Goal: Task Accomplishment & Management: Use online tool/utility

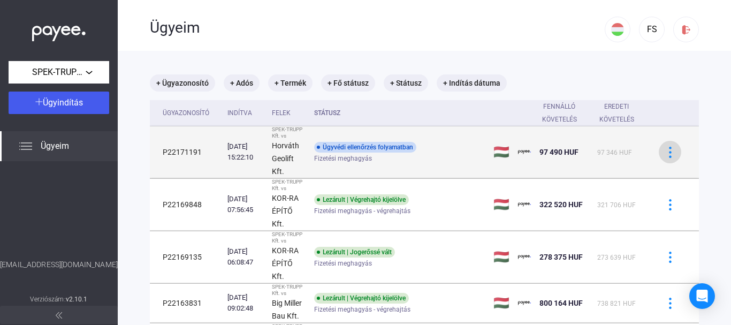
click at [664, 154] on img at bounding box center [669, 152] width 11 height 11
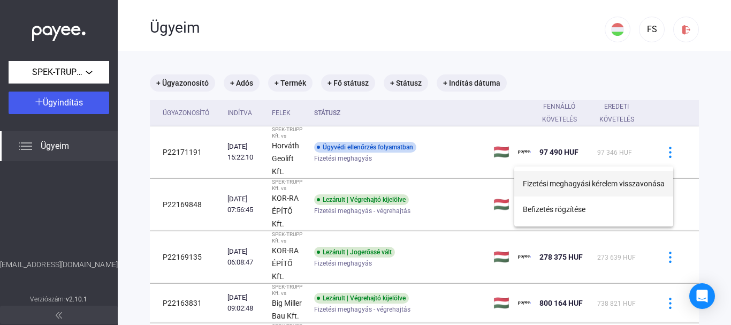
click at [611, 180] on button "Fizetési meghagyási kérelem visszavonása" at bounding box center [593, 184] width 159 height 26
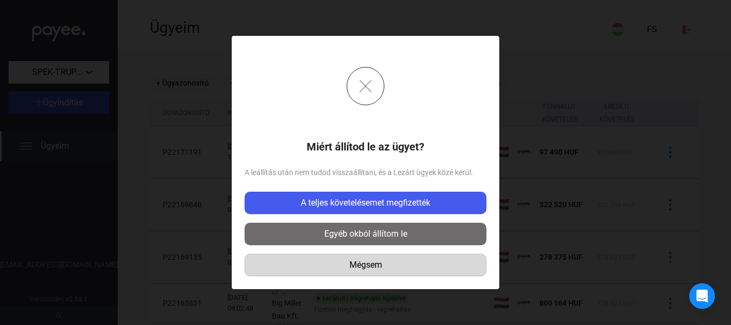
click at [370, 264] on div "Mégsem" at bounding box center [365, 264] width 234 height 13
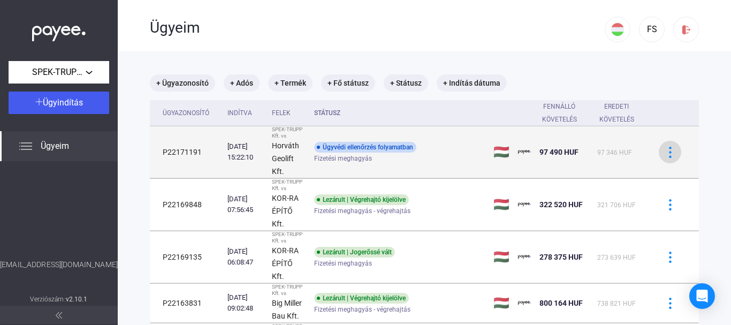
click at [667, 155] on img at bounding box center [669, 152] width 11 height 11
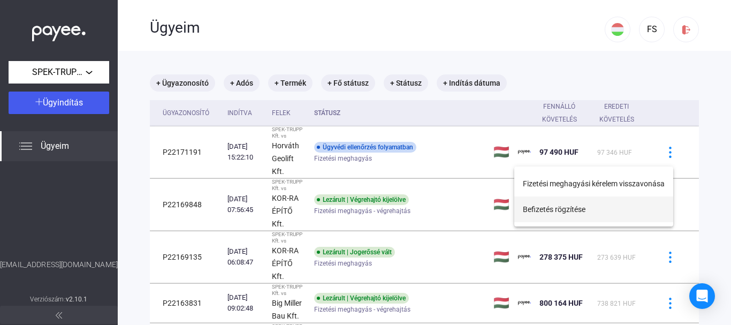
click at [561, 212] on button "Befizetés rögzítése" at bounding box center [593, 209] width 159 height 26
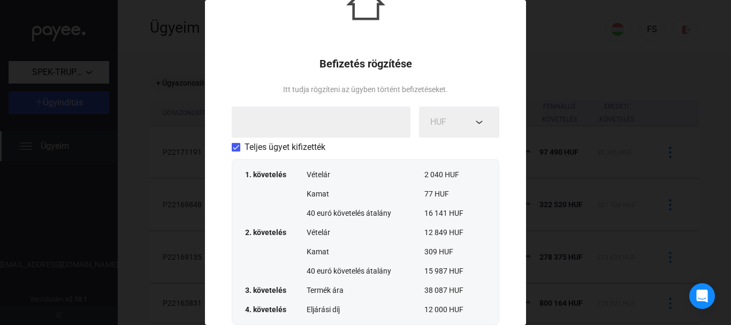
scroll to position [107, 0]
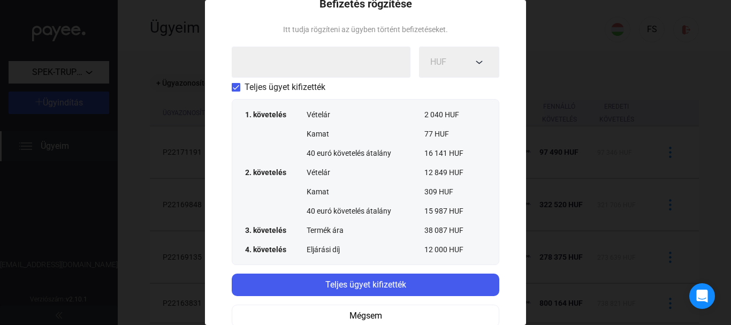
click at [232, 87] on span at bounding box center [236, 87] width 9 height 9
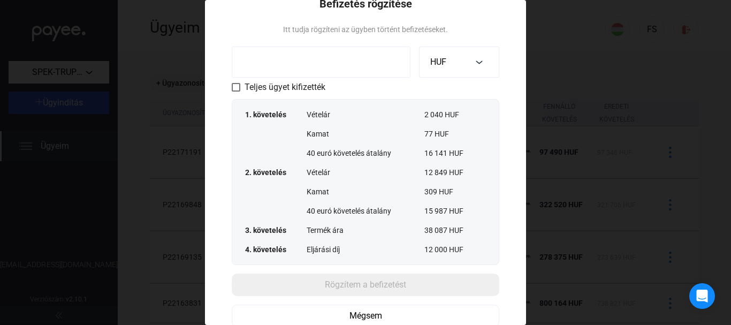
click at [288, 70] on input at bounding box center [321, 62] width 179 height 31
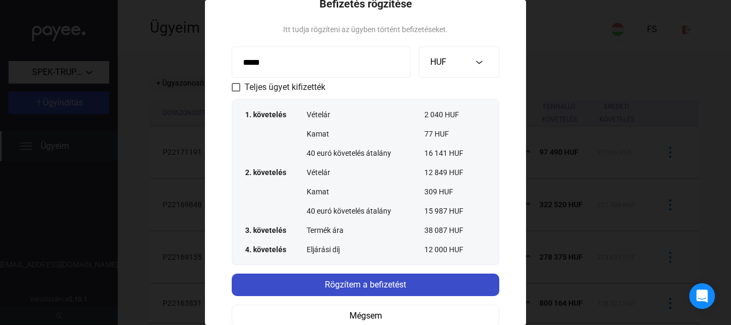
type input "*****"
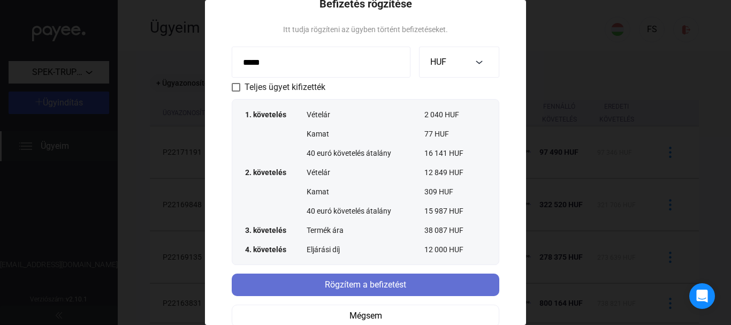
click at [356, 282] on div "Rögzítem a befizetést" at bounding box center [365, 284] width 261 height 13
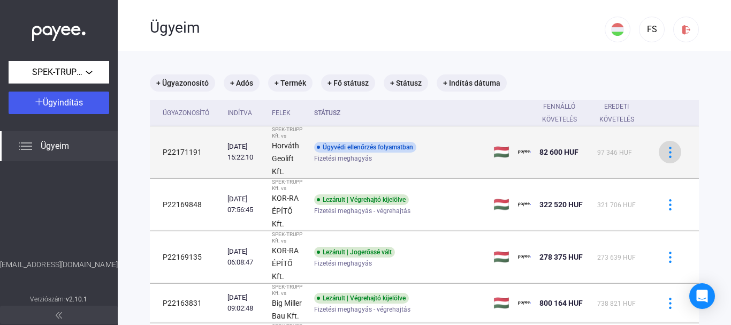
click at [664, 156] on img at bounding box center [669, 152] width 11 height 11
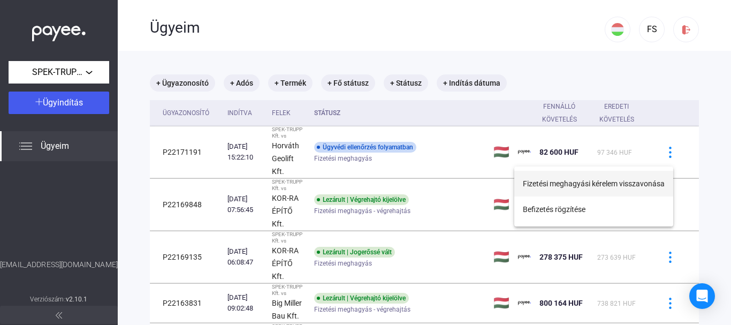
click at [560, 182] on button "Fizetési meghagyási kérelem visszavonása" at bounding box center [593, 184] width 159 height 26
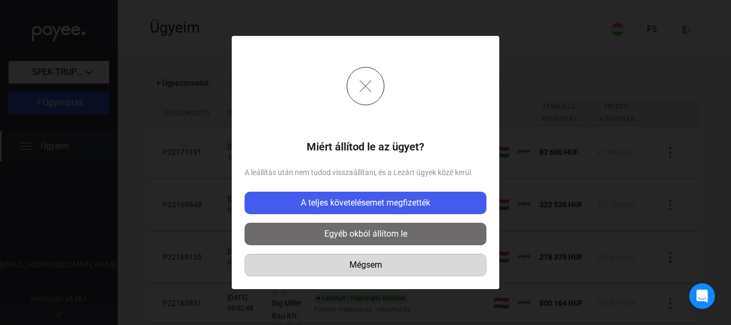
click at [372, 262] on div "Mégsem" at bounding box center [365, 264] width 234 height 13
